Goal: Use online tool/utility: Utilize a website feature to perform a specific function

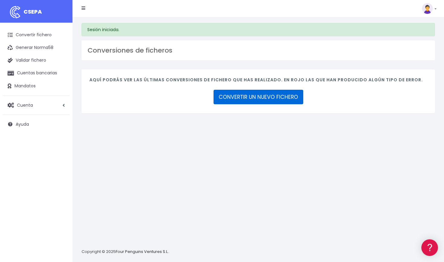
click at [258, 95] on link "CONVERTIR UN NUEVO FICHERO" at bounding box center [259, 97] width 90 height 15
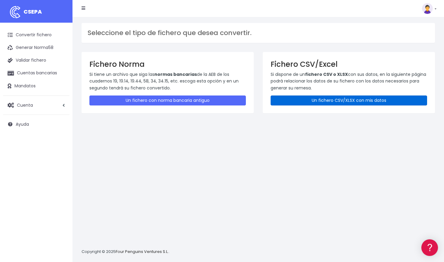
click at [335, 99] on link "Un fichero CSV/XLSX con mis datos" at bounding box center [349, 100] width 156 height 10
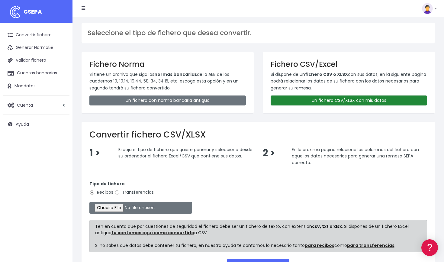
click at [335, 99] on link "Un fichero CSV/XLSX con mis datos" at bounding box center [349, 100] width 156 height 10
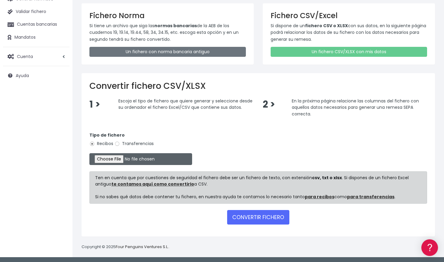
scroll to position [48, 0]
click at [116, 158] on input "file" at bounding box center [140, 159] width 103 height 12
type input "C:\fakepath\Remesa 4 Septiembre BBVA.csv"
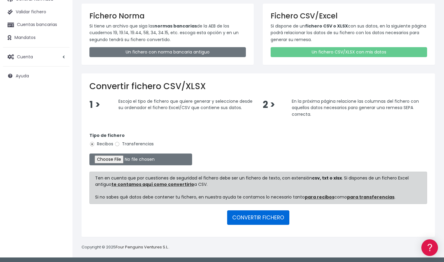
click at [264, 217] on button "CONVERTIR FICHERO" at bounding box center [258, 217] width 62 height 15
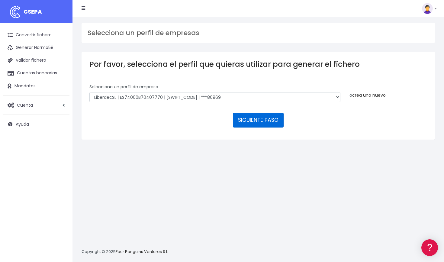
click at [261, 120] on button "SIGUIENTE PASO" at bounding box center [258, 120] width 51 height 15
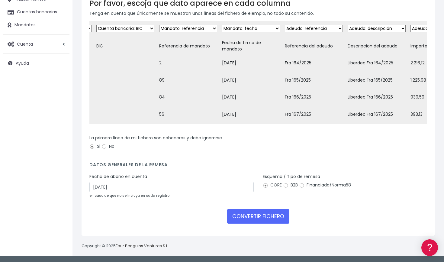
scroll to position [79, 0]
click at [302, 186] on input "Financiada/Norma58" at bounding box center [301, 185] width 5 height 5
radio input "true"
click at [266, 217] on button "CONVERTIR FICHERO" at bounding box center [258, 216] width 62 height 15
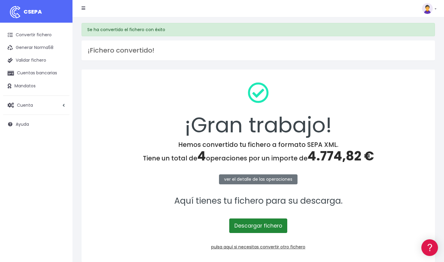
click at [243, 224] on link "Descargar fichero" at bounding box center [258, 225] width 58 height 15
